Goal: Navigation & Orientation: Find specific page/section

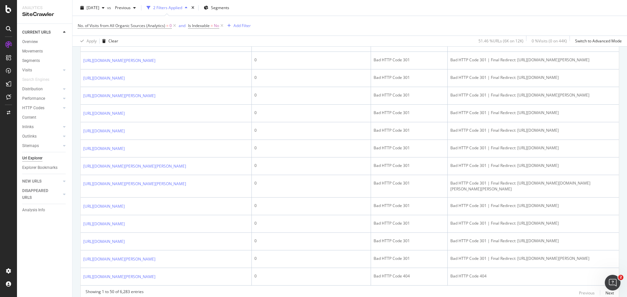
scroll to position [751, 0]
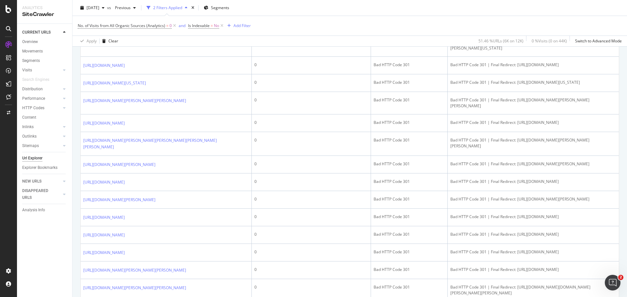
click at [51, 250] on div "CURRENT URLS Overview Movements Segments Visits Analysis Orphan URLs Search Eng…" at bounding box center [44, 161] width 55 height 274
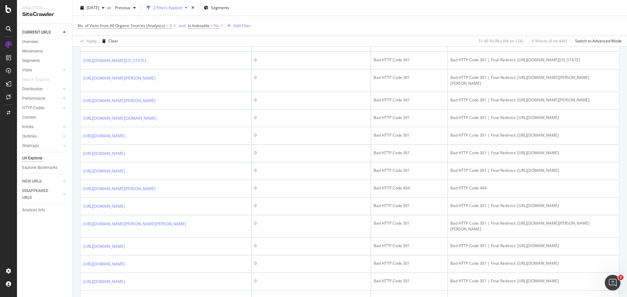
scroll to position [359, 0]
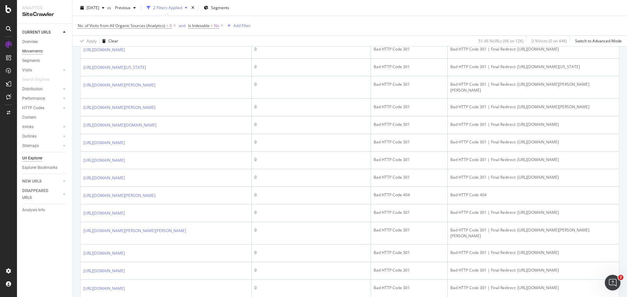
click at [36, 49] on div "Movements" at bounding box center [32, 51] width 21 height 7
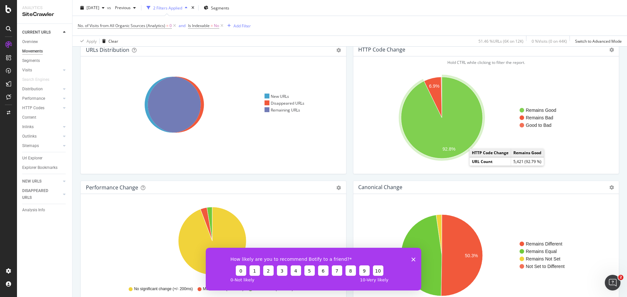
scroll to position [65, 0]
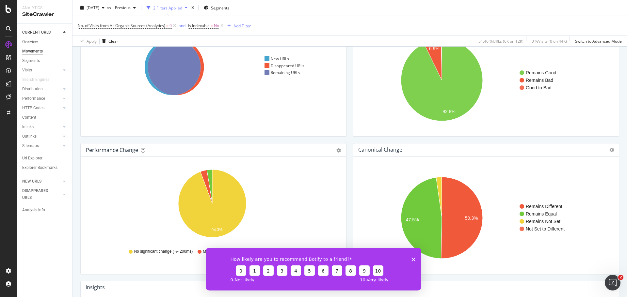
click at [417, 259] on div "How likely are you to recommend Botify to a friend? 0 1 2 3 4 5 6 7 8 9 10 0 - …" at bounding box center [313, 269] width 215 height 43
click at [413, 259] on polygon "Close survey" at bounding box center [413, 260] width 4 height 4
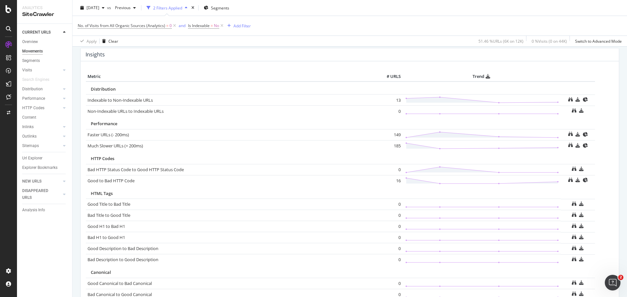
scroll to position [297, 0]
click at [34, 60] on div "Segments" at bounding box center [31, 60] width 18 height 7
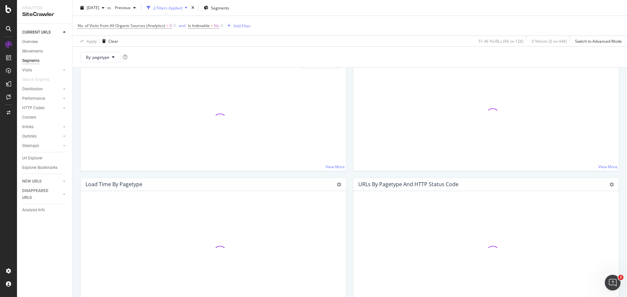
scroll to position [319, 0]
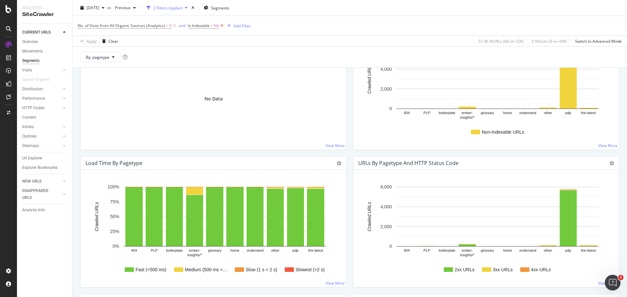
click at [221, 25] on icon at bounding box center [222, 26] width 6 height 7
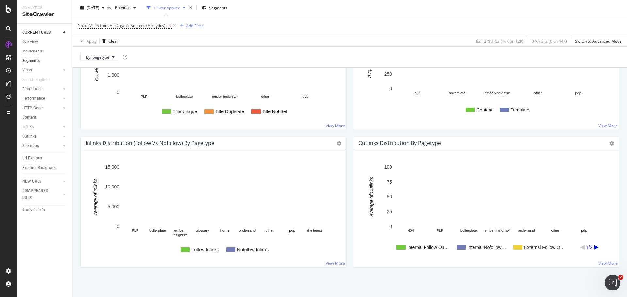
scroll to position [451, 0]
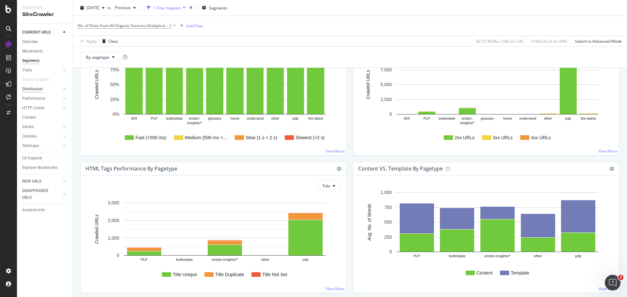
click at [39, 89] on div "Distribution" at bounding box center [32, 89] width 21 height 7
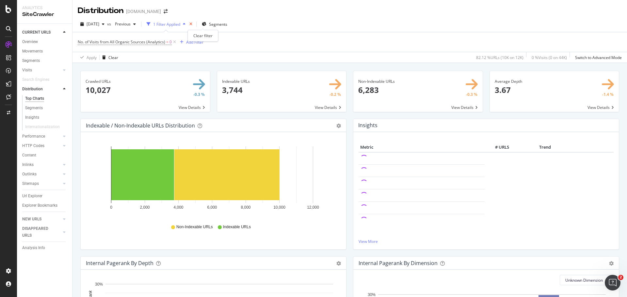
click at [192, 22] on icon "times" at bounding box center [190, 24] width 3 height 4
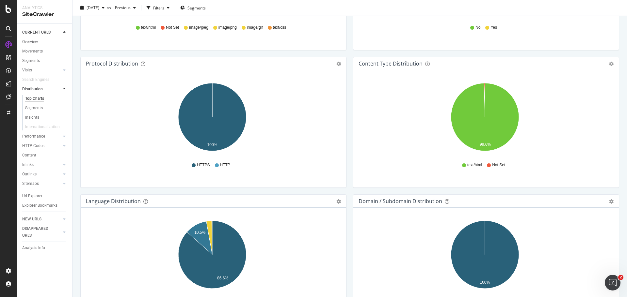
scroll to position [587, 0]
